Goal: Navigation & Orientation: Find specific page/section

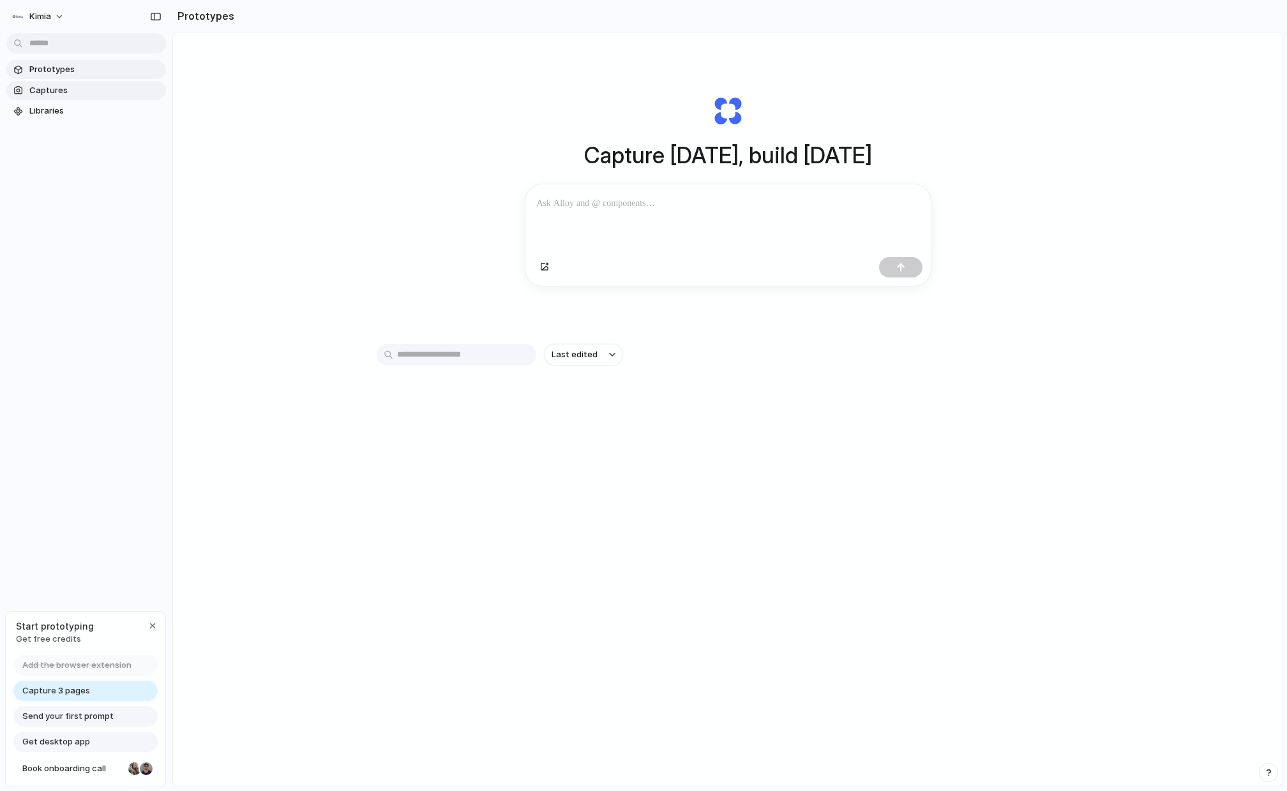
click at [63, 97] on link "Captures" at bounding box center [86, 90] width 160 height 19
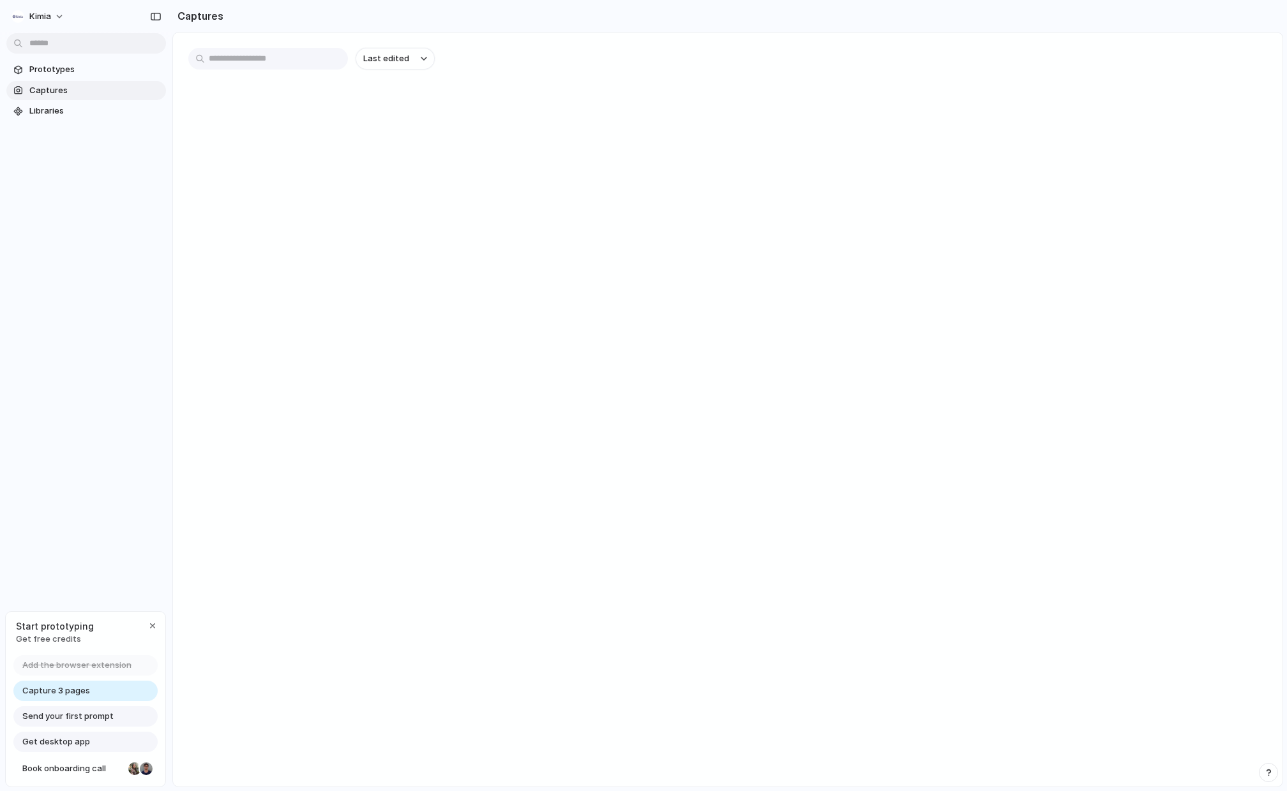
click at [63, 97] on link "Captures" at bounding box center [86, 90] width 160 height 19
click at [53, 69] on span "Prototypes" at bounding box center [94, 69] width 131 height 13
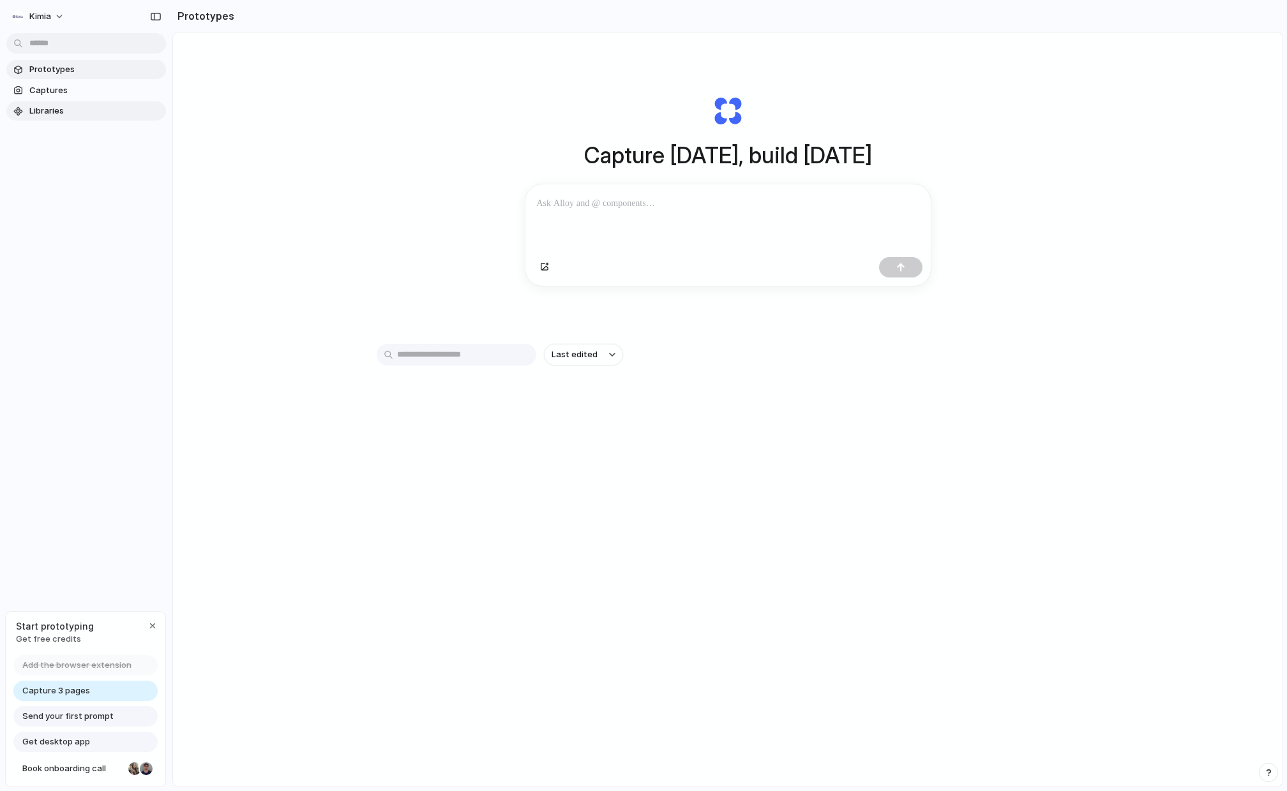
click at [59, 109] on span "Libraries" at bounding box center [94, 111] width 131 height 13
